Goal: Transaction & Acquisition: Subscribe to service/newsletter

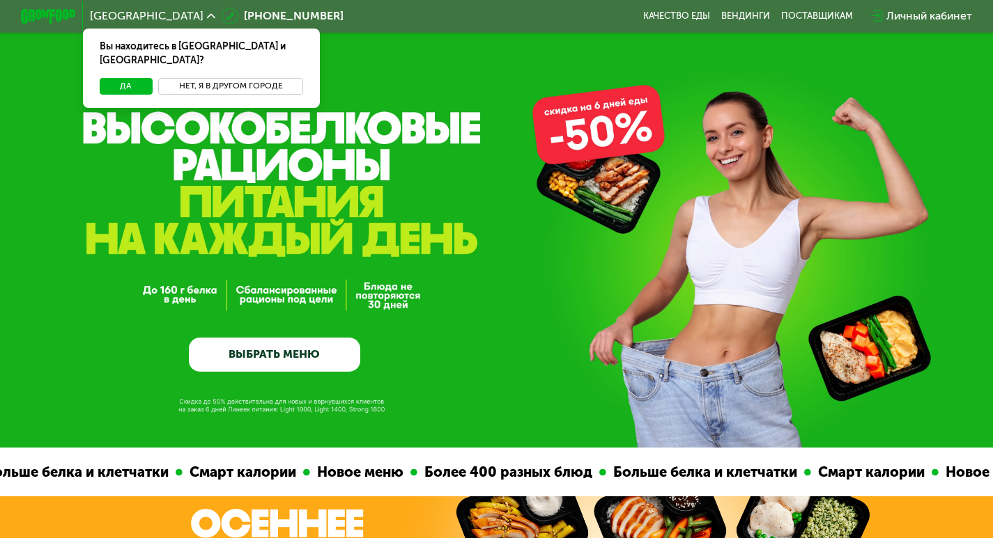
click at [233, 78] on button "Нет, я в другом городе" at bounding box center [231, 86] width 146 height 17
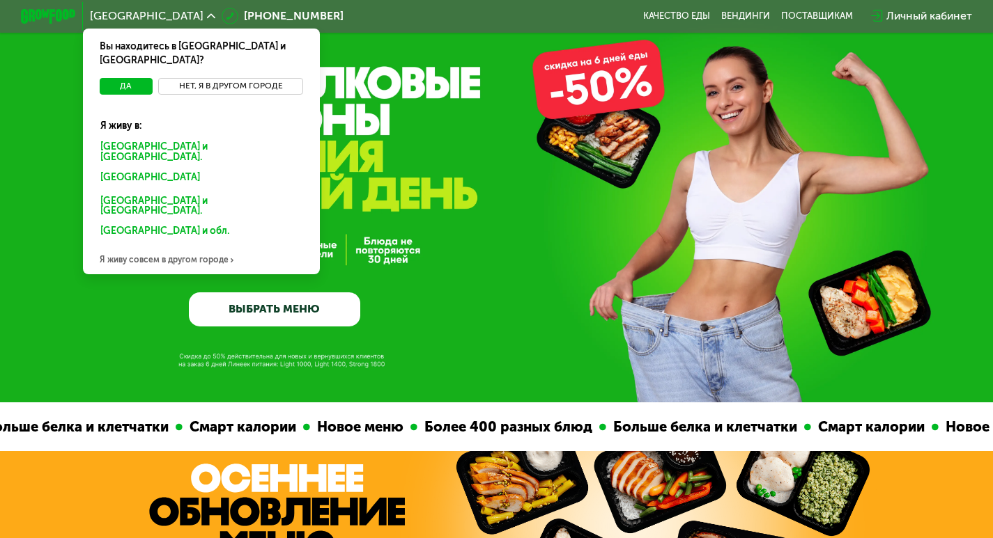
scroll to position [70, 0]
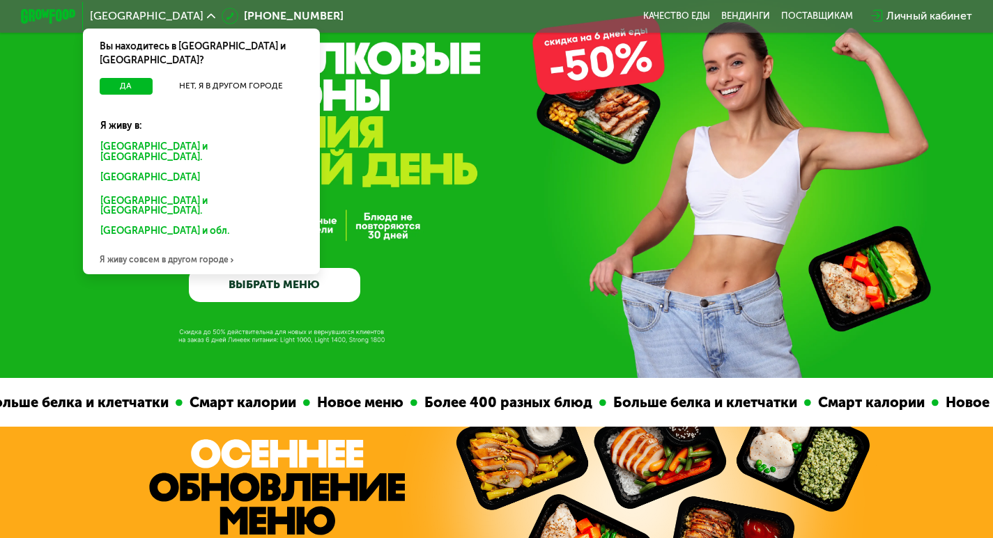
click at [134, 247] on div "Я живу совсем в другом городе" at bounding box center [201, 261] width 237 height 28
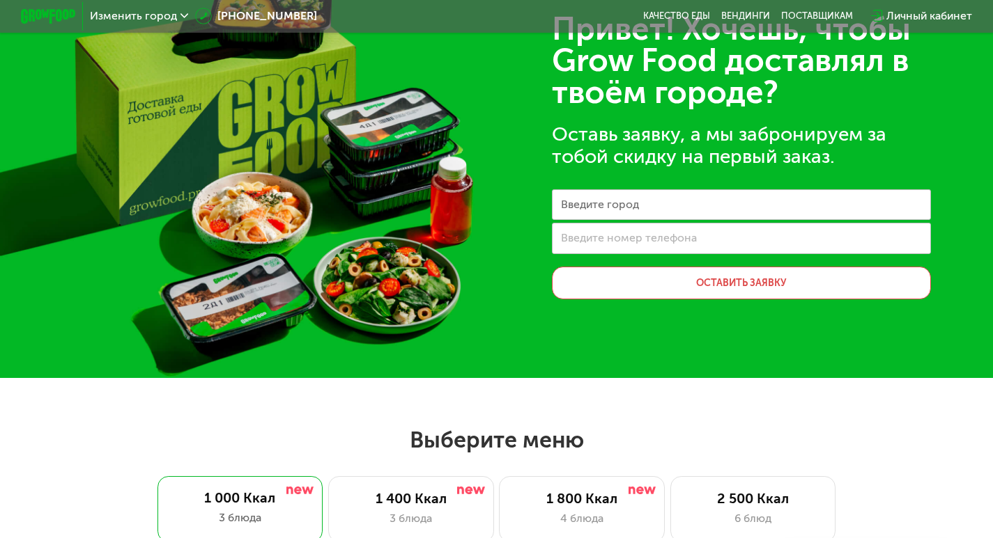
click at [159, 12] on span "Изменить город" at bounding box center [133, 15] width 87 height 11
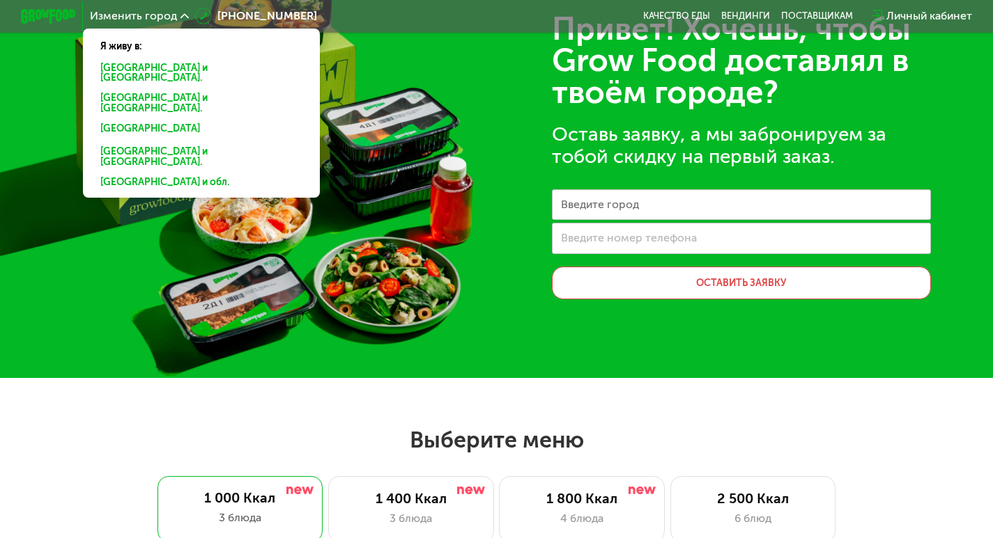
click at [481, 84] on div "Привет! Хочешь, чтобы Grow Food доставлял в твоём городе? Оставь заявку, а мы з…" at bounding box center [496, 154] width 993 height 448
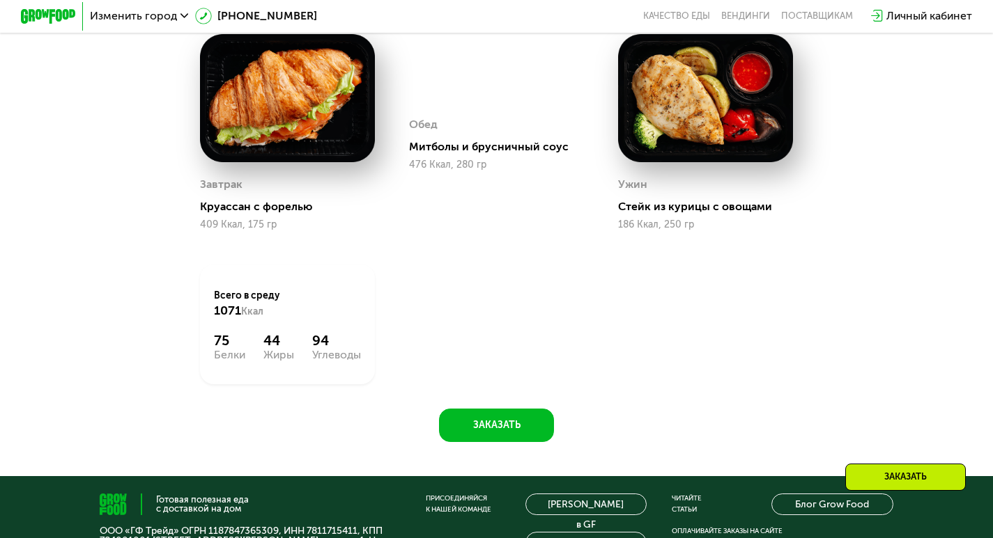
scroll to position [766, 0]
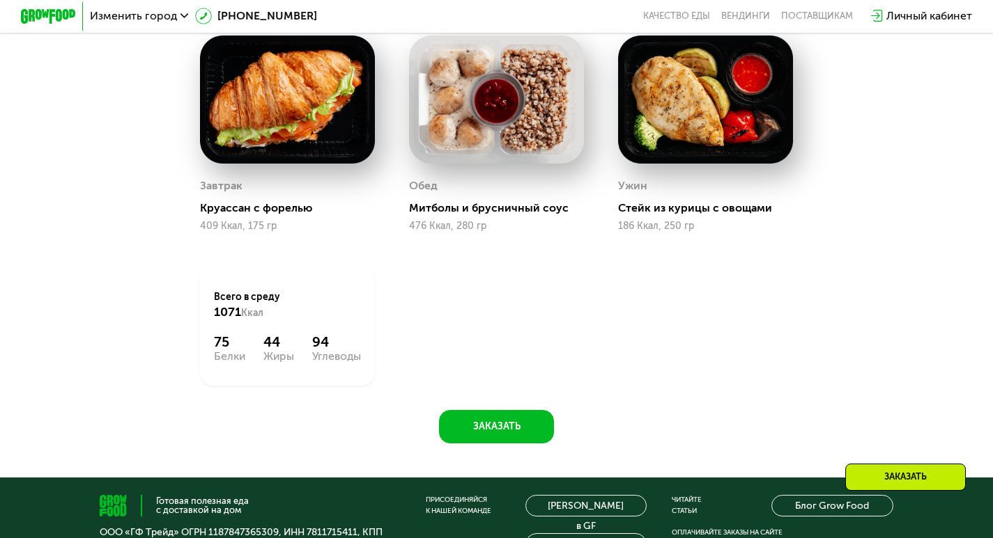
click at [180, 18] on icon at bounding box center [184, 16] width 8 height 8
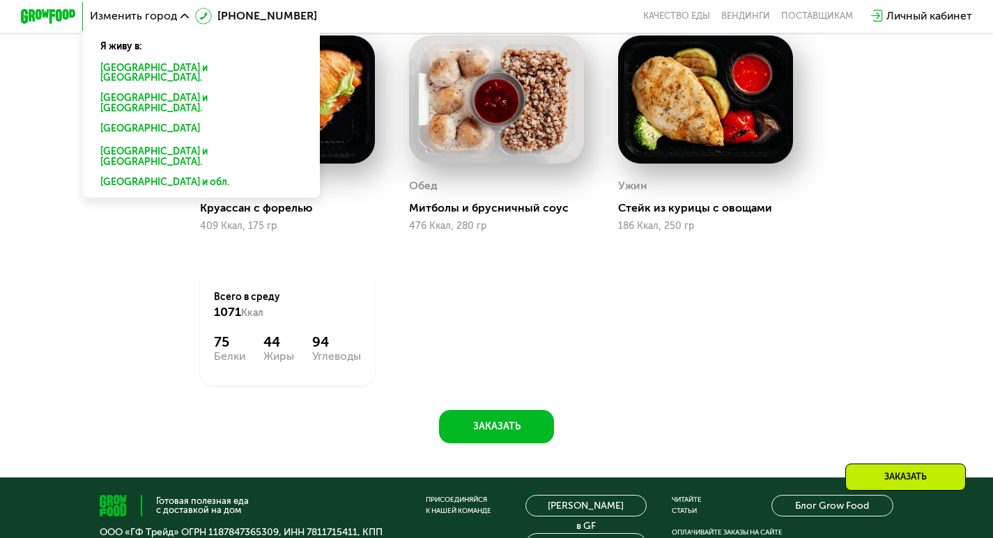
click at [180, 18] on icon at bounding box center [184, 16] width 8 height 8
click at [951, 202] on div "Похудение и поддержание формы Доставка: [DATE] Настроить меню ср 24.09 чт 25.09…" at bounding box center [496, 169] width 993 height 618
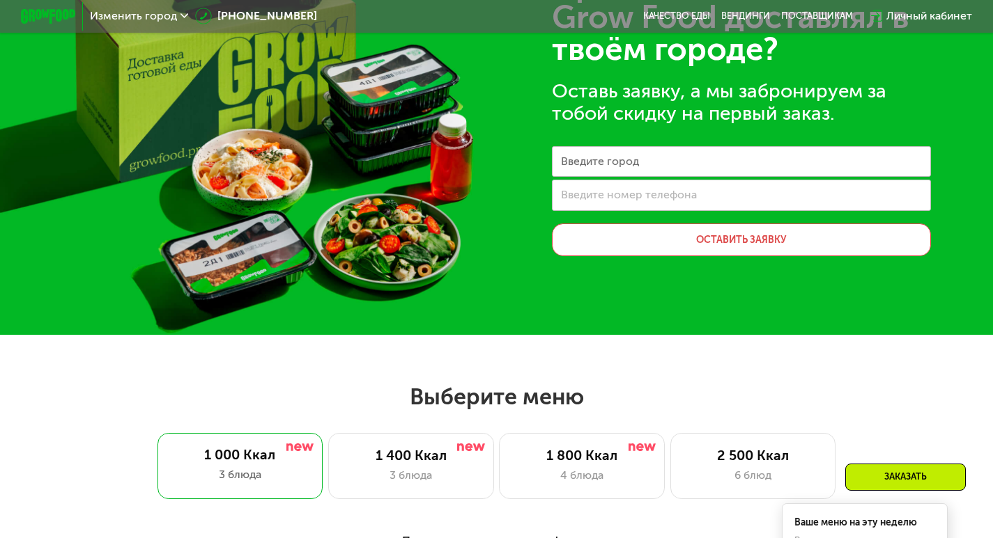
scroll to position [0, 0]
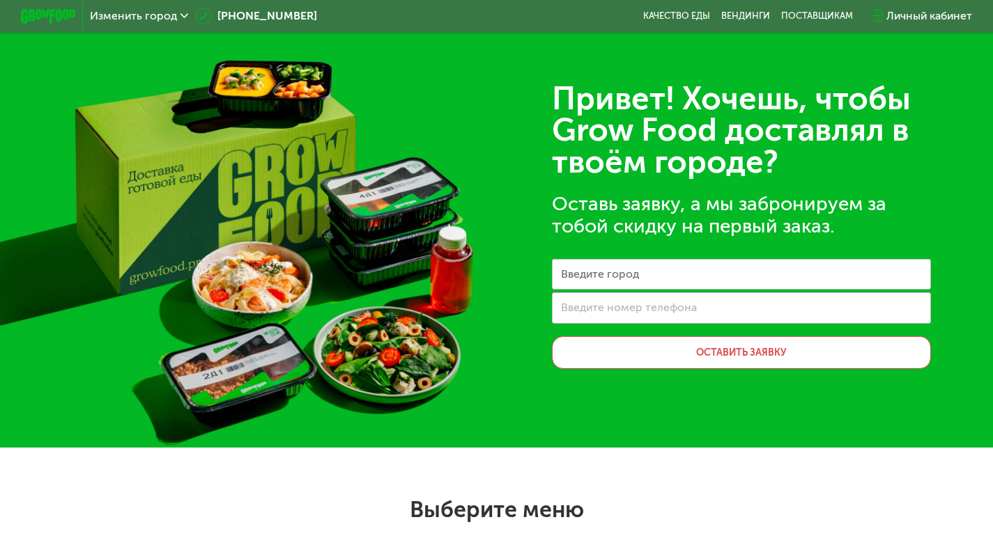
click at [30, 16] on img at bounding box center [48, 16] width 54 height 15
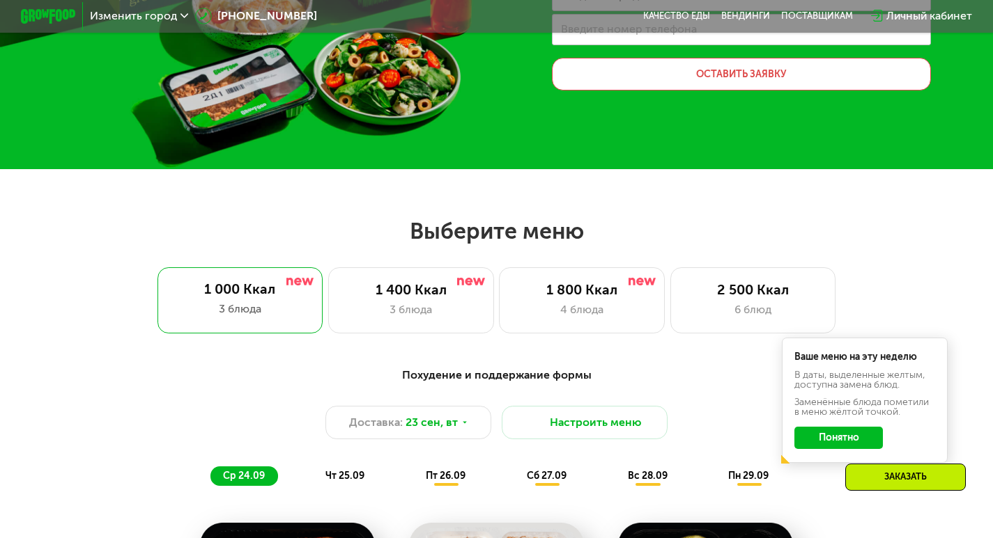
scroll to position [348, 0]
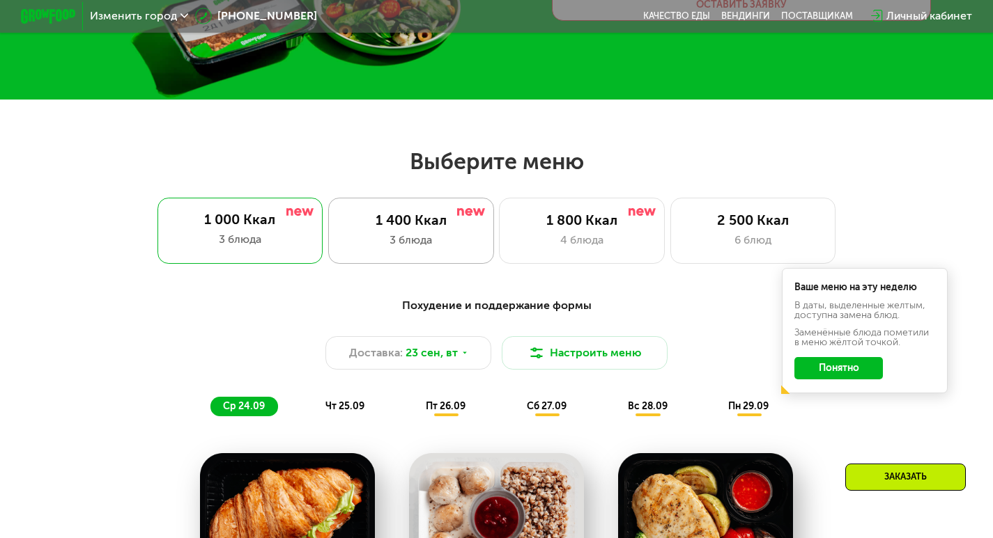
click at [440, 223] on div "1 400 Ккал" at bounding box center [411, 220] width 137 height 17
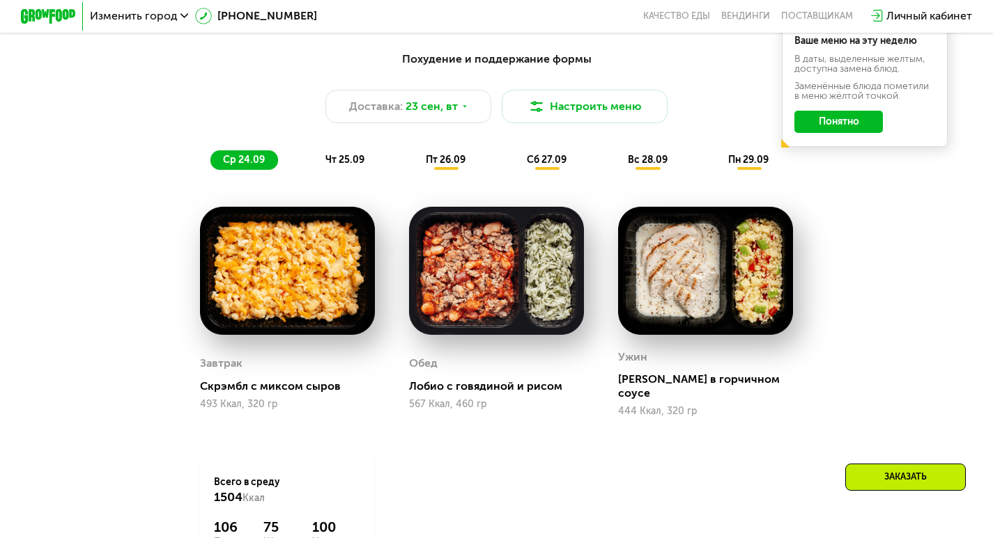
scroll to position [557, 0]
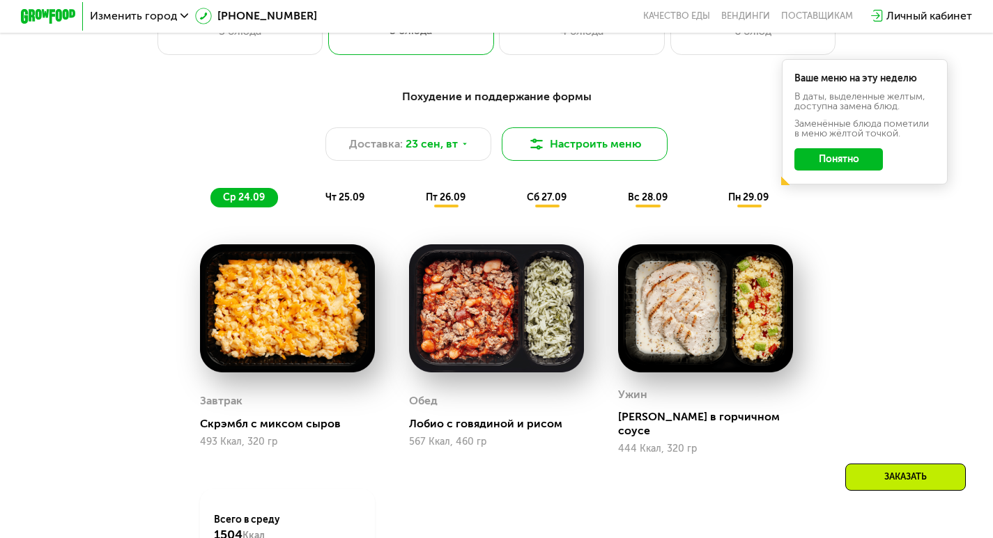
click at [563, 155] on button "Настроить меню" at bounding box center [585, 143] width 166 height 33
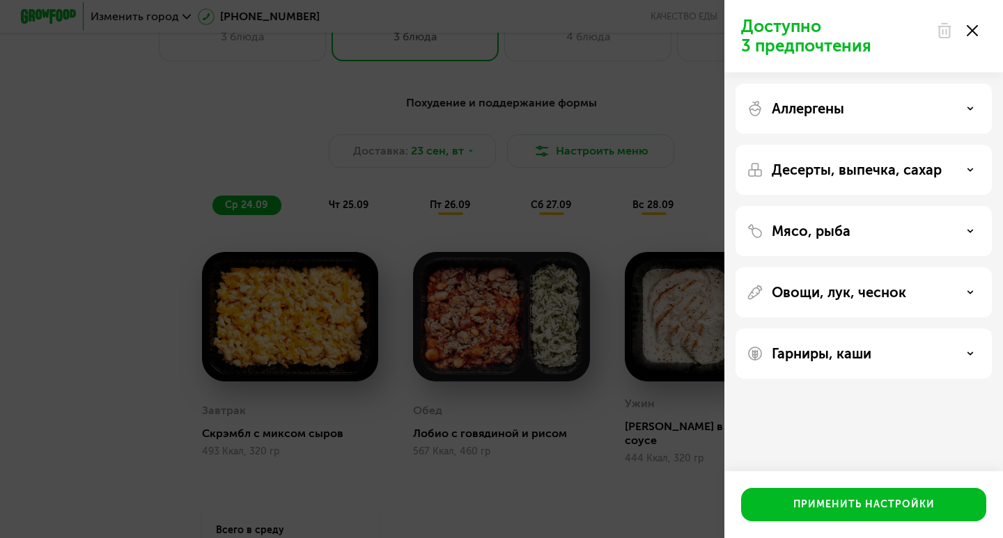
click at [914, 245] on div "Мясо, рыба" at bounding box center [864, 231] width 256 height 50
click at [921, 231] on div "Мясо, рыба" at bounding box center [864, 231] width 234 height 17
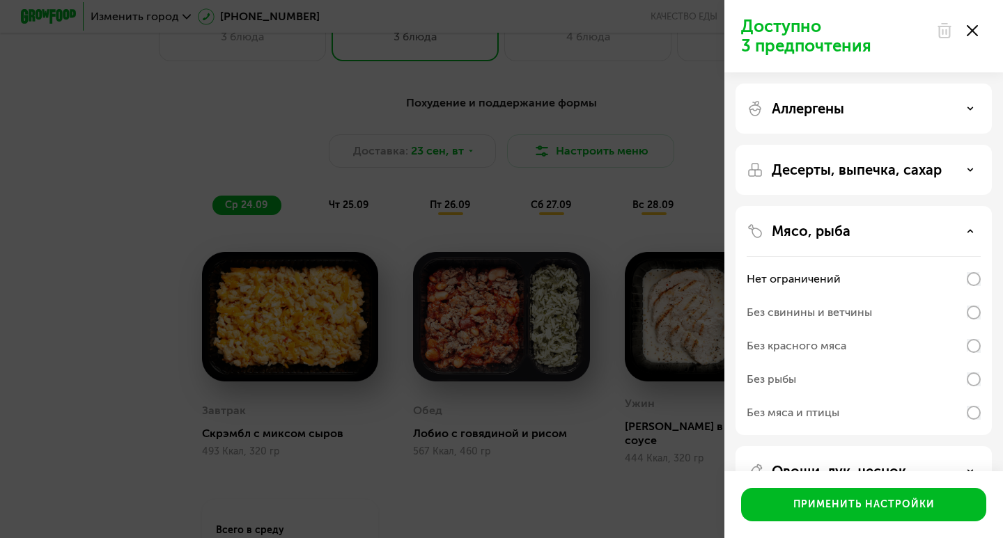
click at [922, 226] on div "Мясо, рыба" at bounding box center [864, 231] width 234 height 17
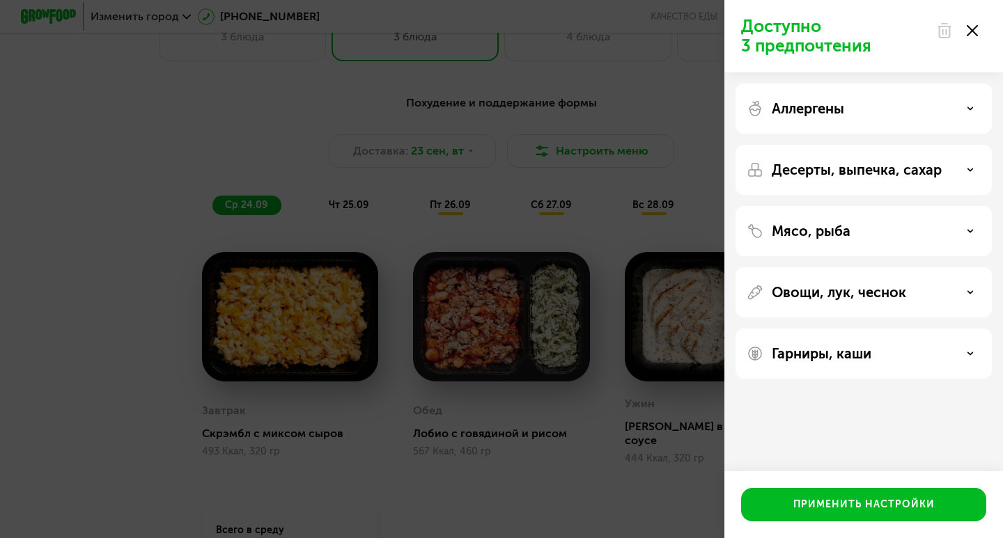
click at [977, 33] on icon at bounding box center [972, 30] width 11 height 11
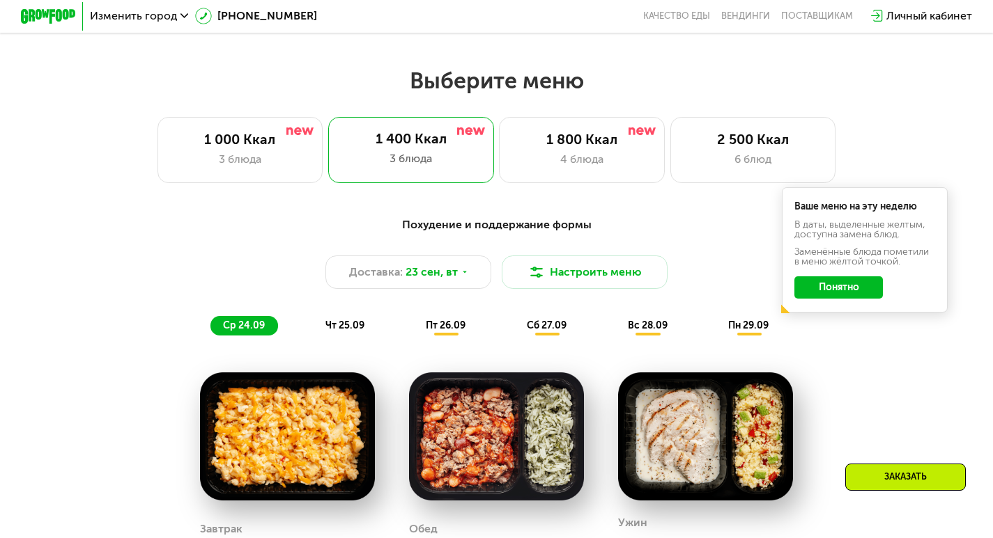
scroll to position [348, 0]
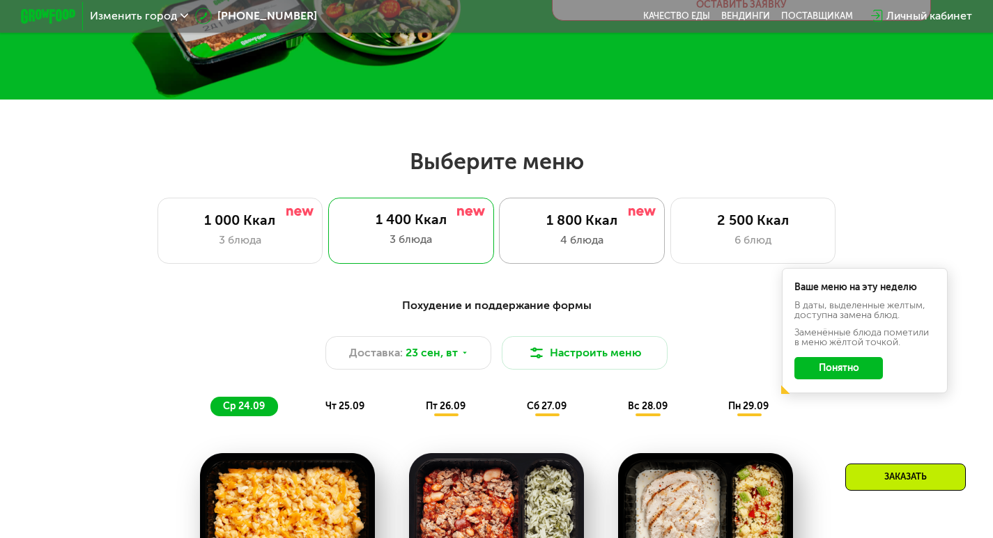
click at [572, 229] on div "1 800 Ккал" at bounding box center [581, 220] width 137 height 17
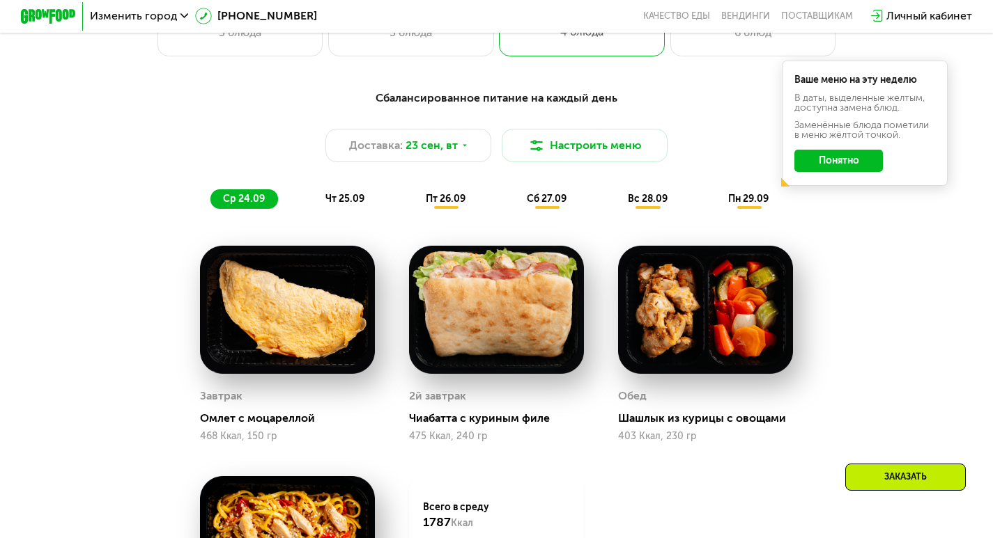
scroll to position [418, 0]
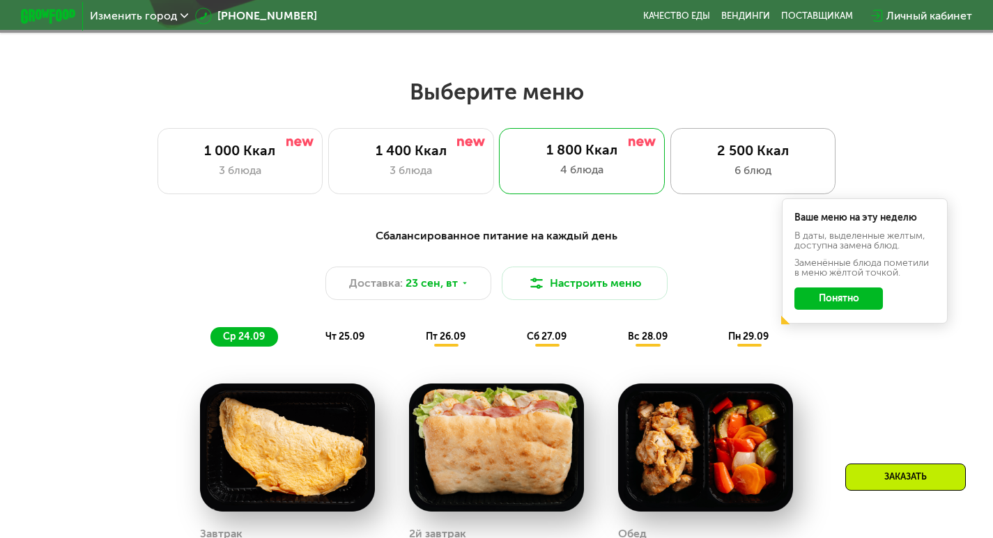
click at [749, 171] on div "6 блюд" at bounding box center [753, 170] width 137 height 17
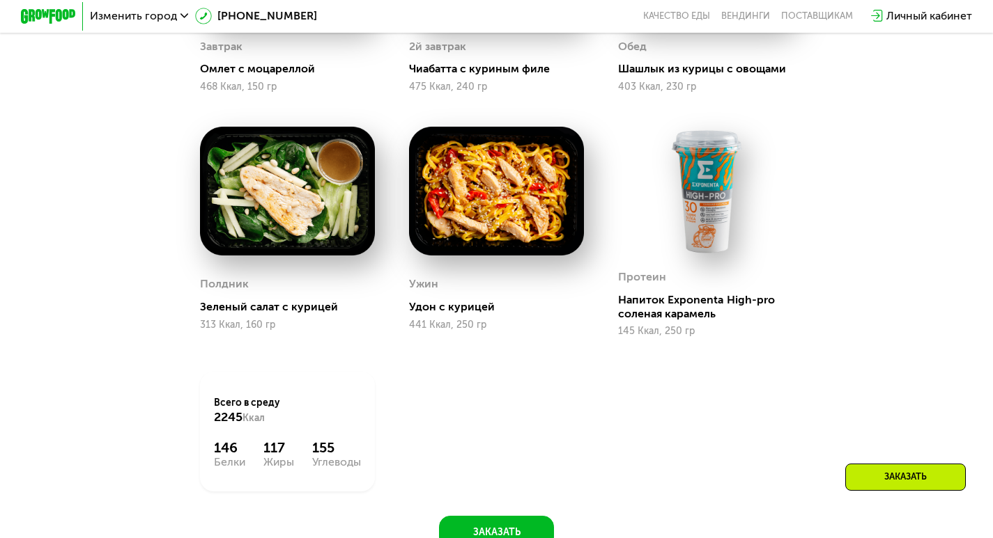
scroll to position [975, 0]
